Goal: Task Accomplishment & Management: Use online tool/utility

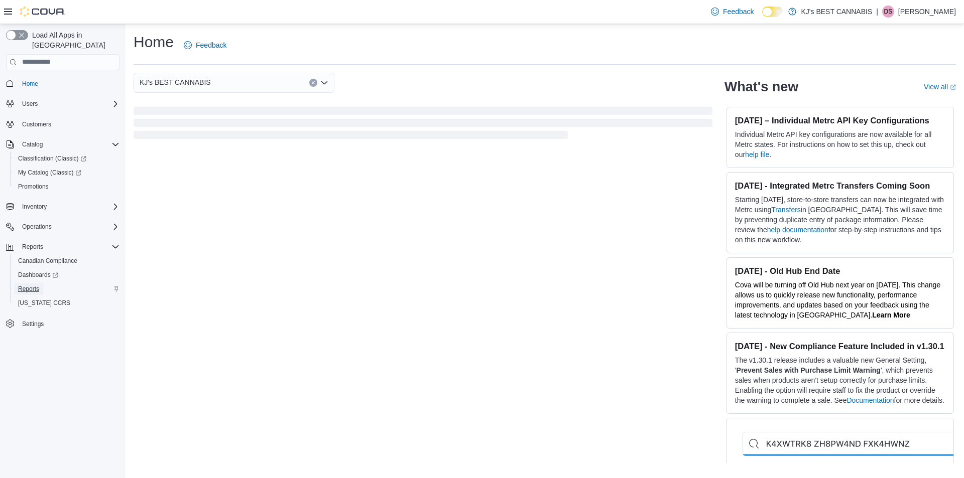
click at [34, 285] on span "Reports" at bounding box center [28, 289] width 21 height 8
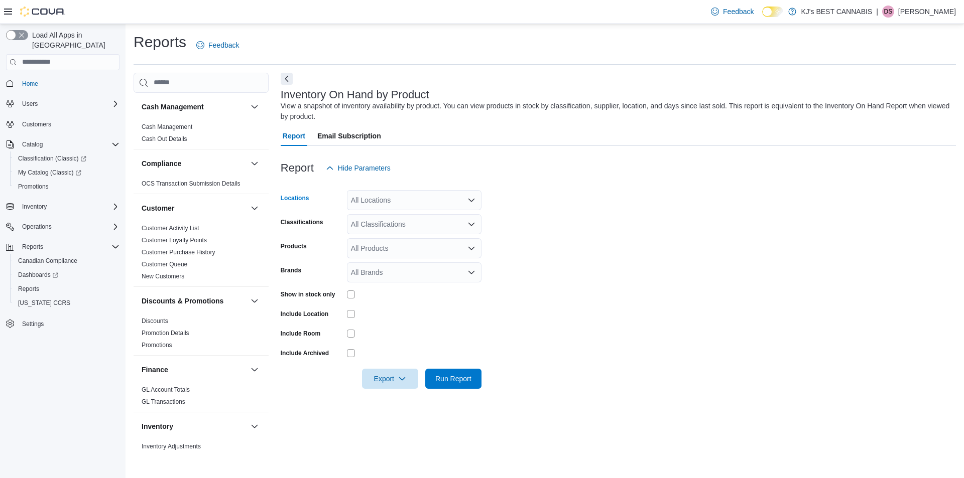
click at [387, 200] on div "All Locations" at bounding box center [414, 200] width 135 height 20
click at [408, 247] on span "Unit 103- 2700 Barnet Highway" at bounding box center [410, 246] width 84 height 10
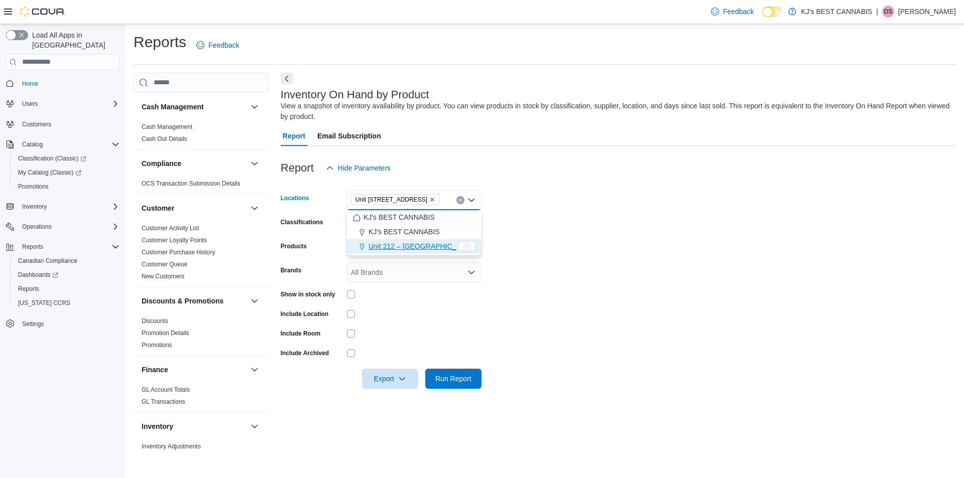
click at [590, 221] on form "Locations Unit 103- 2700 Barnet Highway Combo box. Selected. Unit 103- 2700 Bar…" at bounding box center [618, 283] width 675 height 211
click at [356, 292] on div at bounding box center [414, 295] width 135 height 8
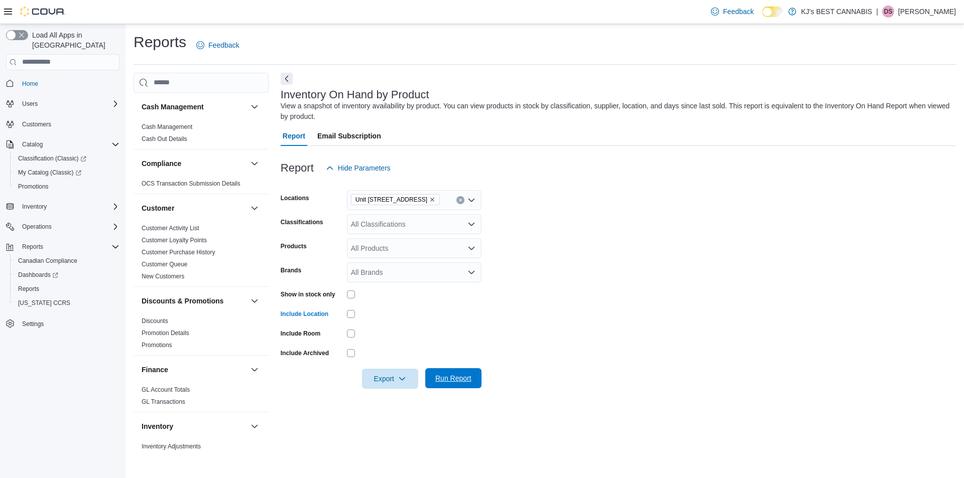
click at [465, 381] on span "Run Report" at bounding box center [453, 378] width 36 height 10
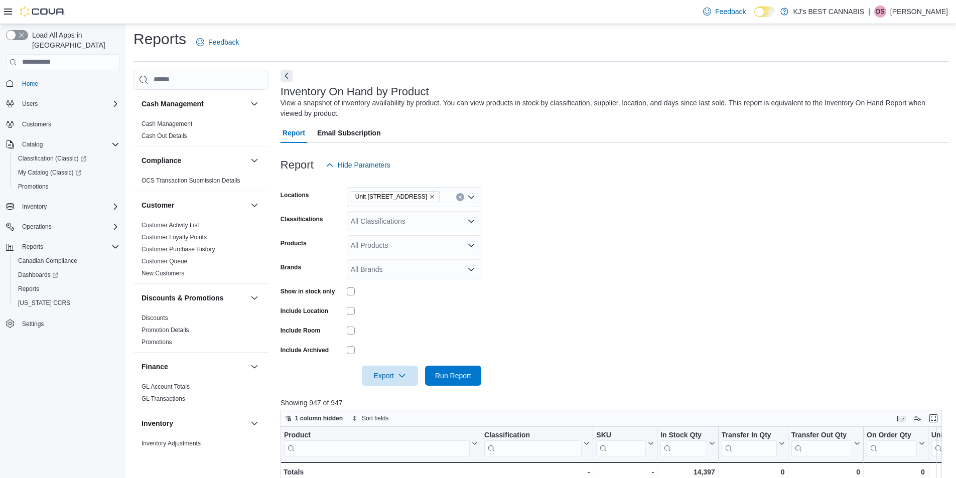
scroll to position [201, 0]
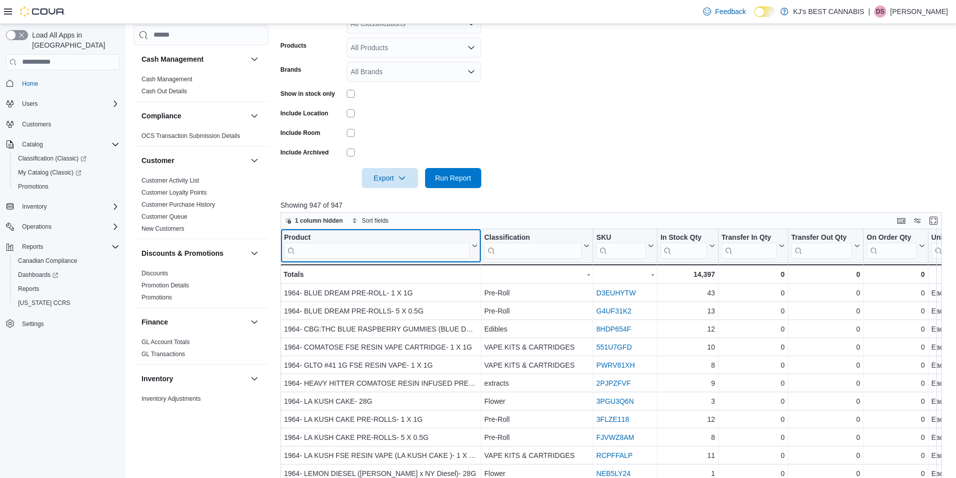
click at [331, 246] on input "search" at bounding box center [377, 250] width 186 height 16
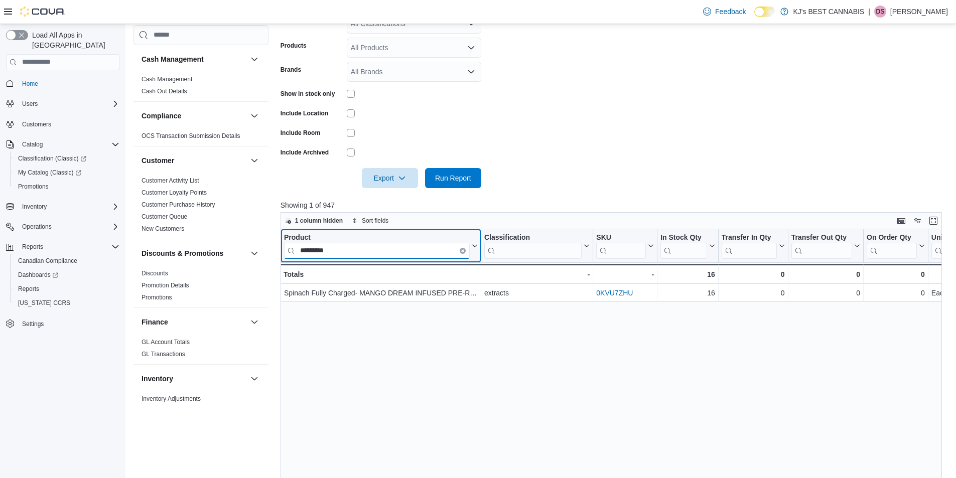
drag, startPoint x: 348, startPoint y: 246, endPoint x: 295, endPoint y: 248, distance: 53.8
click at [295, 248] on input "*********" at bounding box center [377, 250] width 186 height 16
type input "**********"
